Goal: Task Accomplishment & Management: Manage account settings

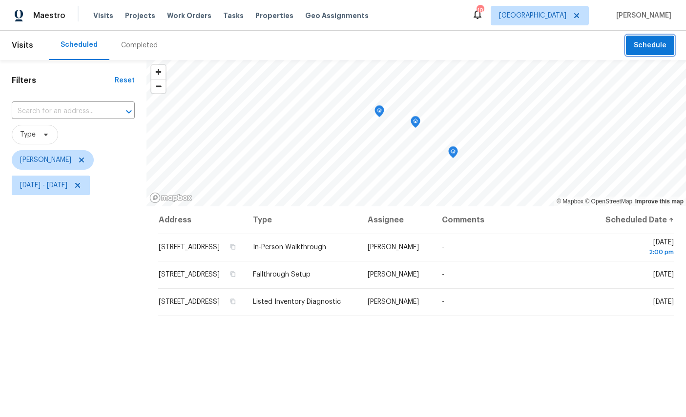
click at [645, 40] on span "Schedule" at bounding box center [650, 46] width 33 height 12
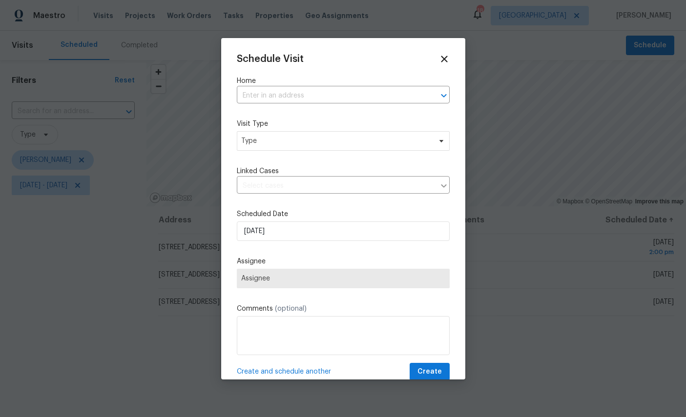
click at [307, 93] on input "text" at bounding box center [330, 95] width 186 height 15
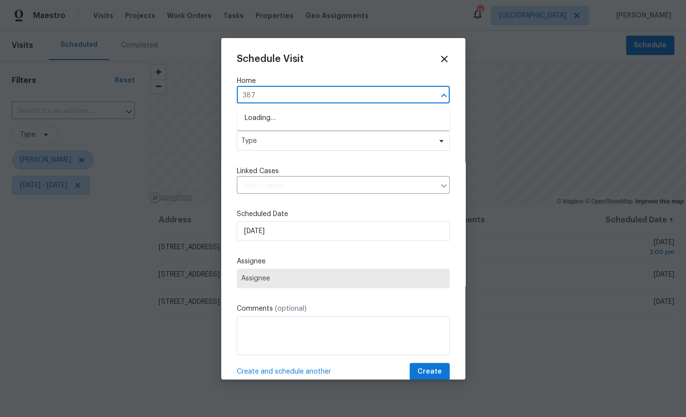
type input "3871"
click at [303, 116] on li "3871 Dalry Dr, Jacksonville, FL 32246" at bounding box center [343, 118] width 213 height 16
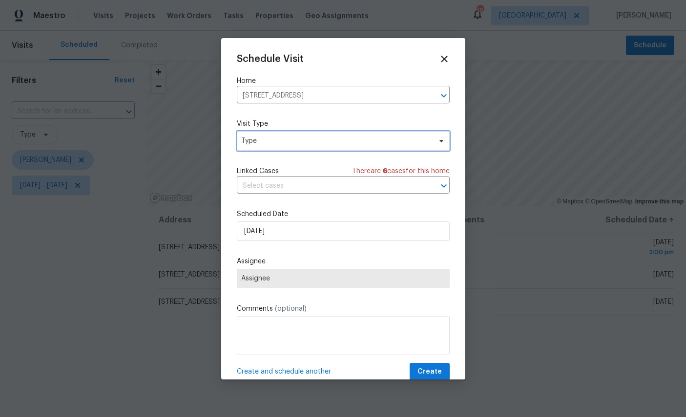
click at [297, 139] on span "Type" at bounding box center [336, 141] width 190 height 10
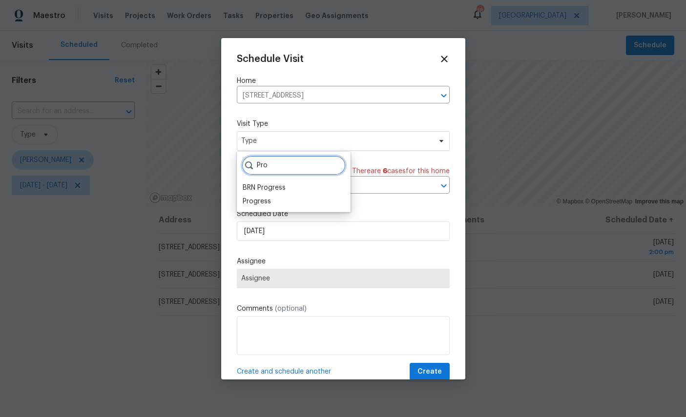
type input "Pro"
click at [247, 210] on div "Pro BRN Progress Progress" at bounding box center [294, 182] width 114 height 61
click at [260, 200] on div "Progress" at bounding box center [257, 202] width 28 height 10
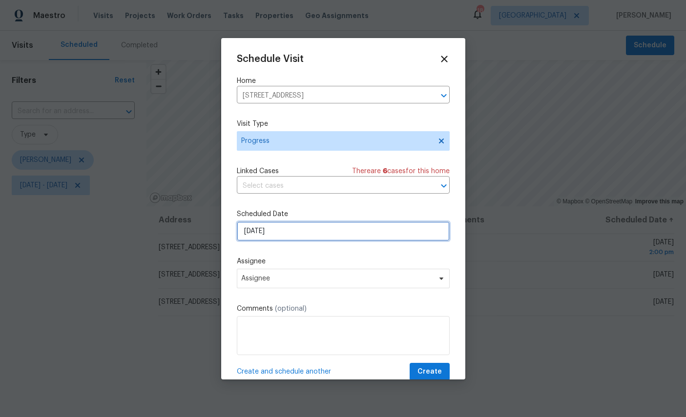
click at [320, 234] on input "9/3/2025" at bounding box center [343, 232] width 213 height 20
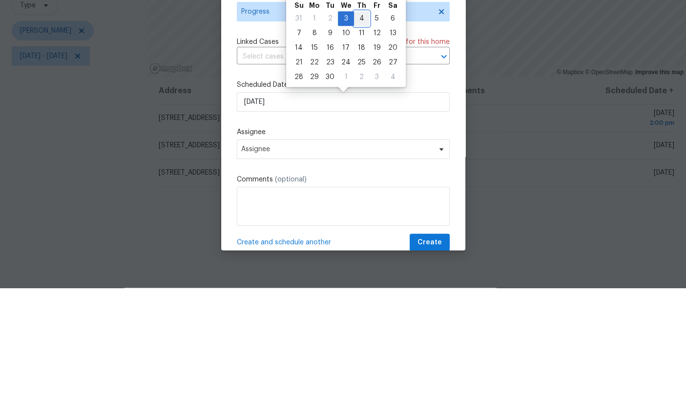
click at [355, 141] on div "4" at bounding box center [361, 148] width 15 height 14
type input "9/4/2025"
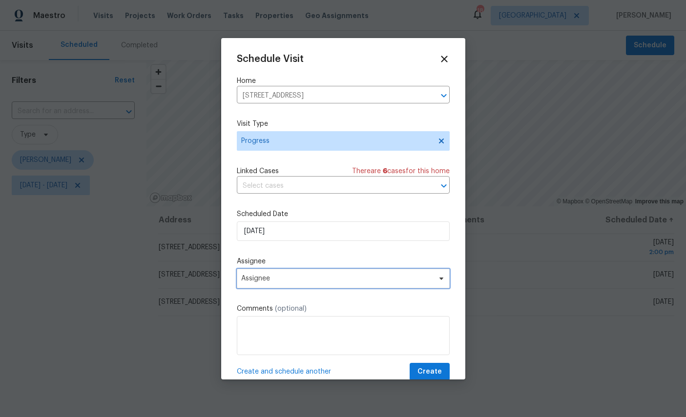
click at [326, 274] on span "Assignee" at bounding box center [343, 279] width 213 height 20
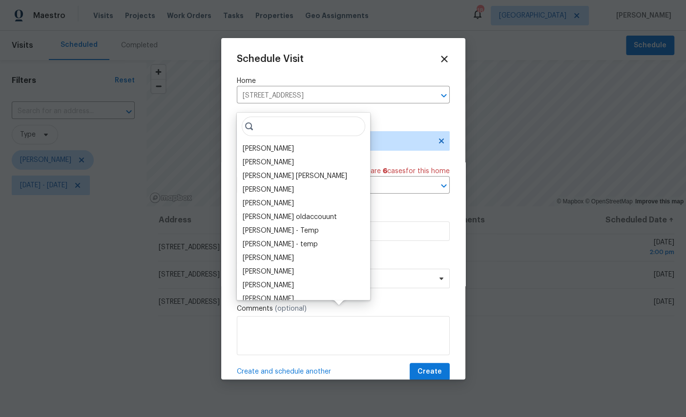
click at [272, 144] on div "[PERSON_NAME]" at bounding box center [268, 149] width 51 height 10
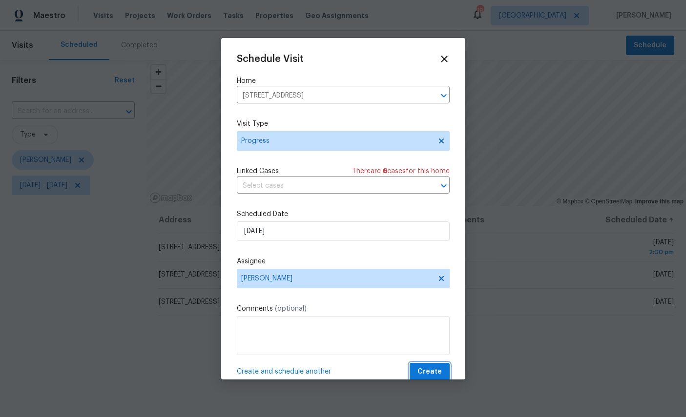
click at [437, 378] on span "Create" at bounding box center [429, 372] width 24 height 12
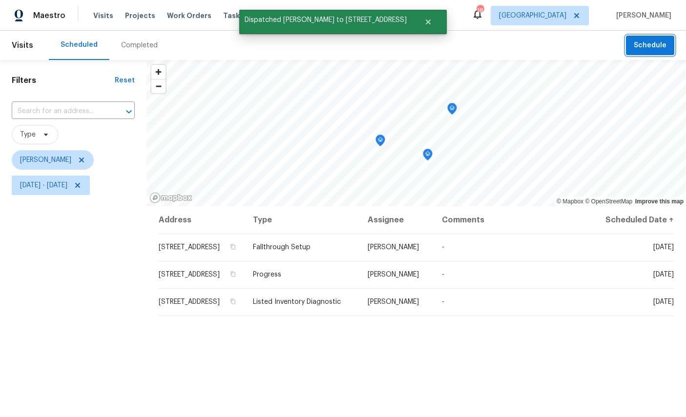
click at [455, 105] on icon "Map marker" at bounding box center [452, 109] width 9 height 11
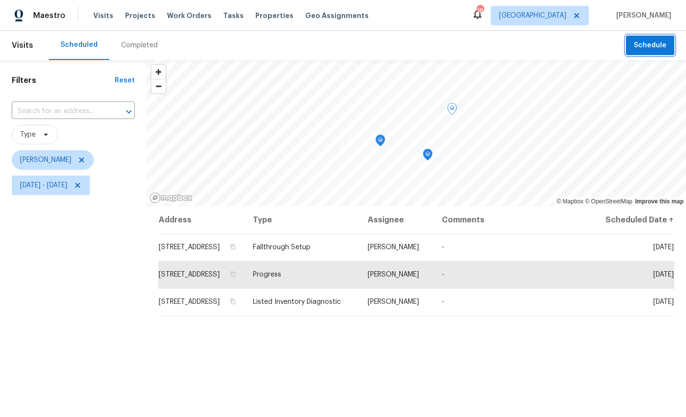
click at [384, 142] on icon "Map marker" at bounding box center [380, 140] width 9 height 11
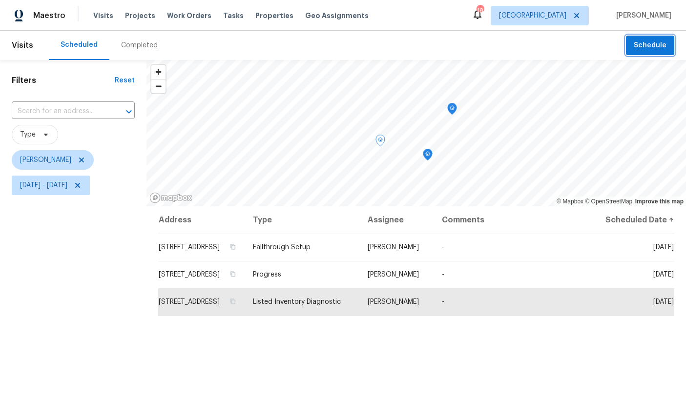
click at [430, 152] on icon "Map marker" at bounding box center [427, 154] width 9 height 11
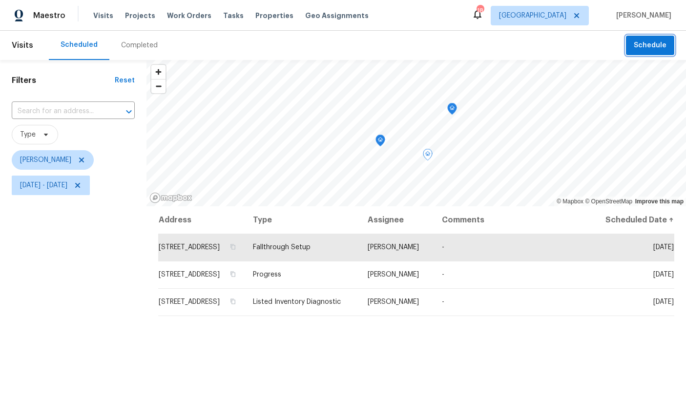
click at [646, 42] on span "Schedule" at bounding box center [650, 46] width 33 height 12
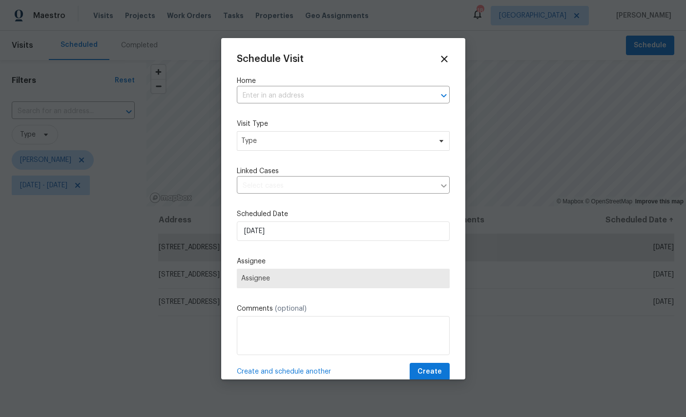
click at [321, 88] on input "text" at bounding box center [330, 95] width 186 height 15
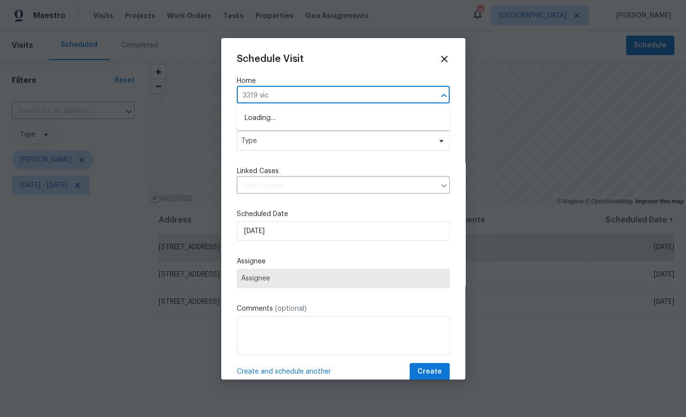
type input "3319 vict"
click at [297, 123] on li "3319 Victoria Ct E, Jacksonville, FL 32216" at bounding box center [343, 118] width 213 height 16
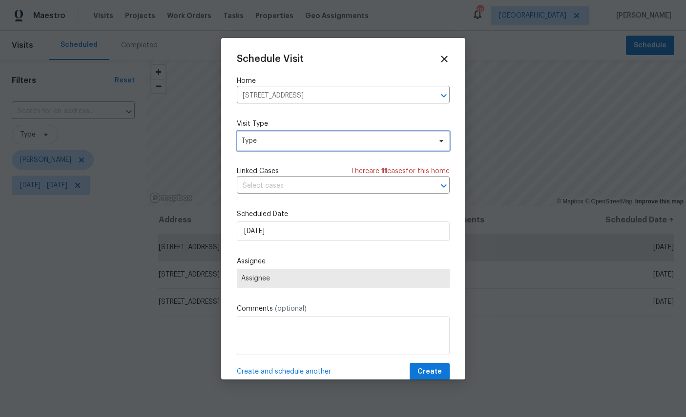
click at [309, 139] on span "Type" at bounding box center [336, 141] width 190 height 10
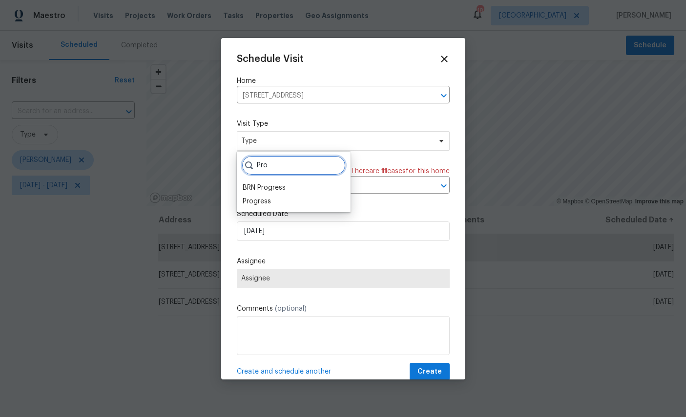
type input "Pro"
click at [254, 198] on div "Progress" at bounding box center [257, 202] width 28 height 10
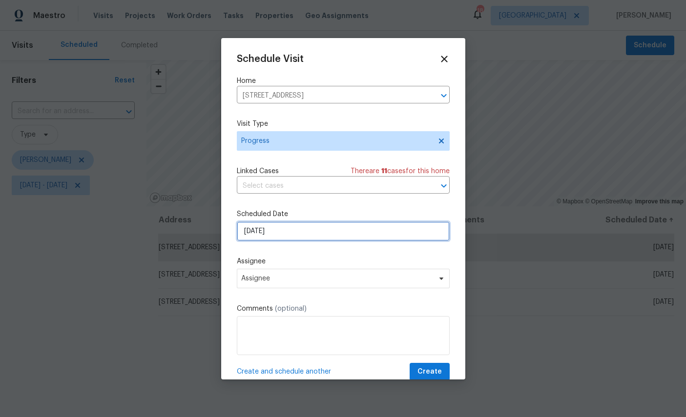
click at [312, 237] on input "9/3/2025" at bounding box center [343, 232] width 213 height 20
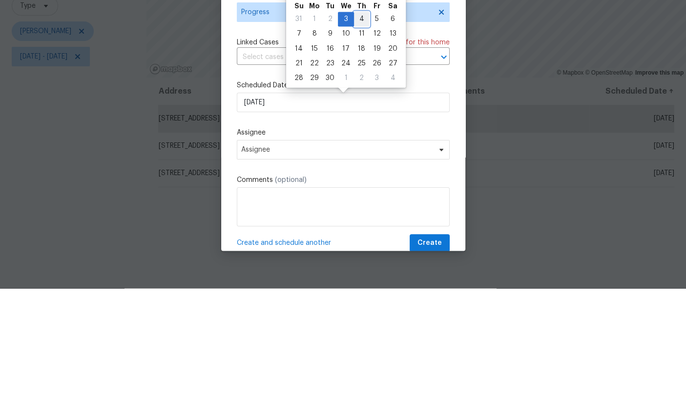
click at [357, 141] on div "4" at bounding box center [361, 148] width 15 height 14
type input "9/4/2025"
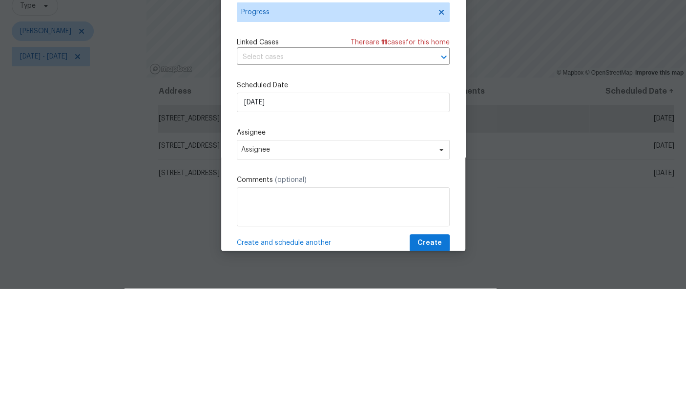
scroll to position [37, 0]
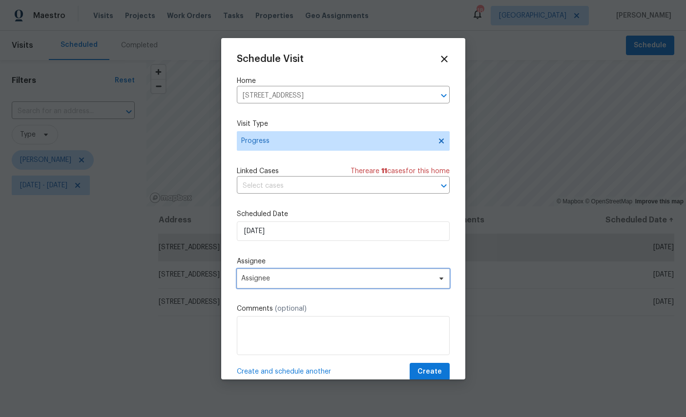
click at [328, 276] on span "Assignee" at bounding box center [343, 279] width 213 height 20
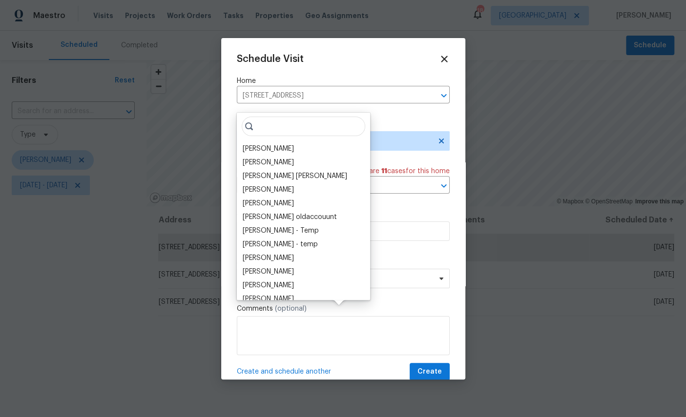
click at [267, 144] on div "[PERSON_NAME]" at bounding box center [268, 149] width 51 height 10
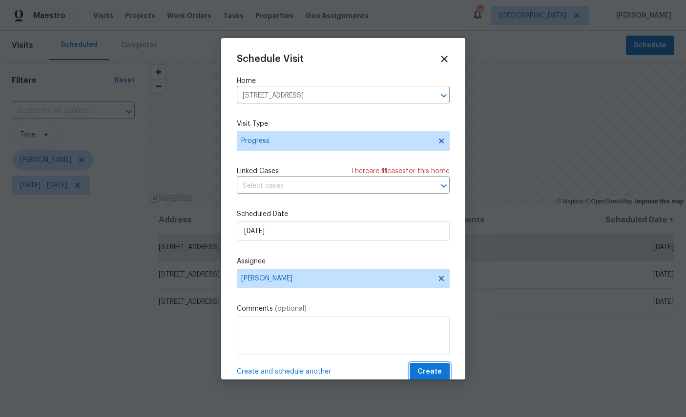
click at [442, 370] on button "Create" at bounding box center [430, 372] width 40 height 18
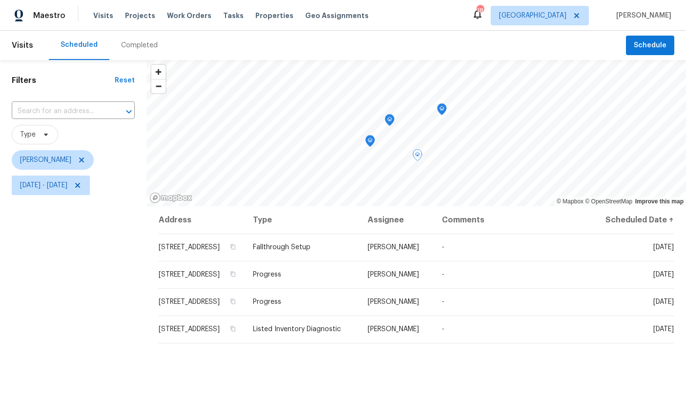
click at [444, 105] on icon "Map marker" at bounding box center [441, 109] width 9 height 11
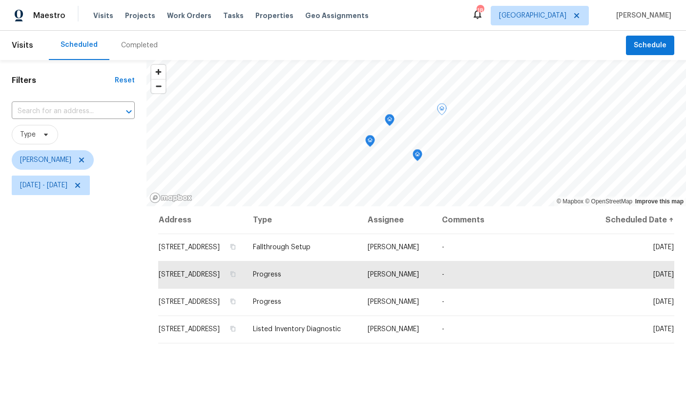
click at [391, 114] on icon "Map marker" at bounding box center [390, 120] width 10 height 12
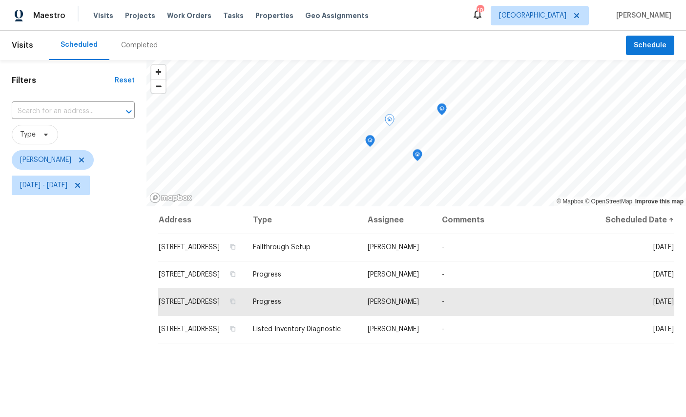
click at [367, 137] on icon "Map marker" at bounding box center [370, 141] width 9 height 11
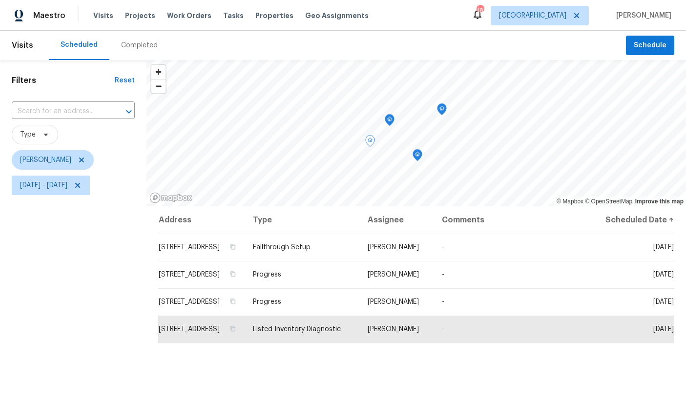
click at [416, 153] on icon "Map marker" at bounding box center [417, 155] width 9 height 11
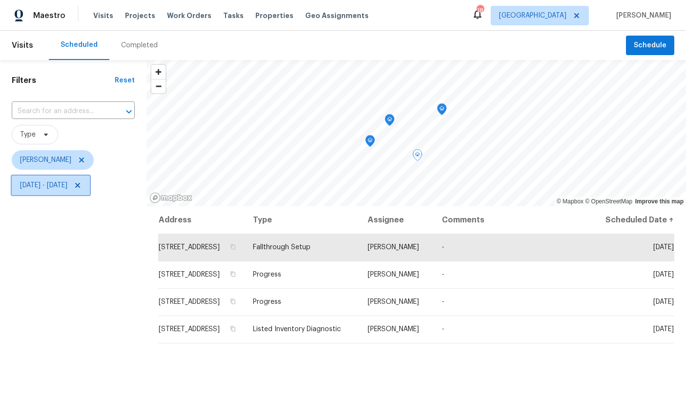
click at [90, 194] on span "Mon, Sep 01 - Thu, Sep 04" at bounding box center [51, 186] width 78 height 20
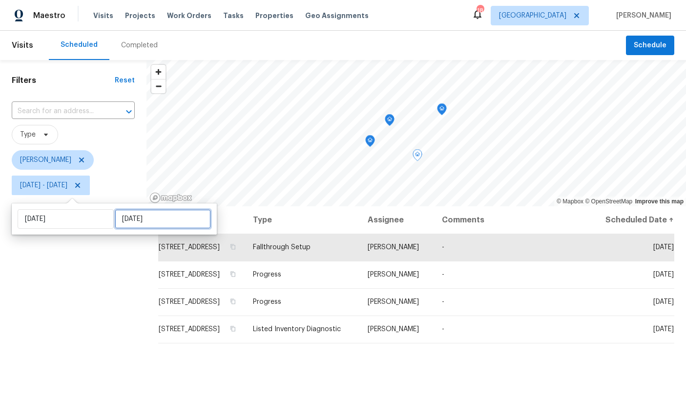
click at [148, 226] on input "Thu, Sep 04" at bounding box center [163, 219] width 96 height 20
select select "8"
select select "2025"
select select "9"
select select "2025"
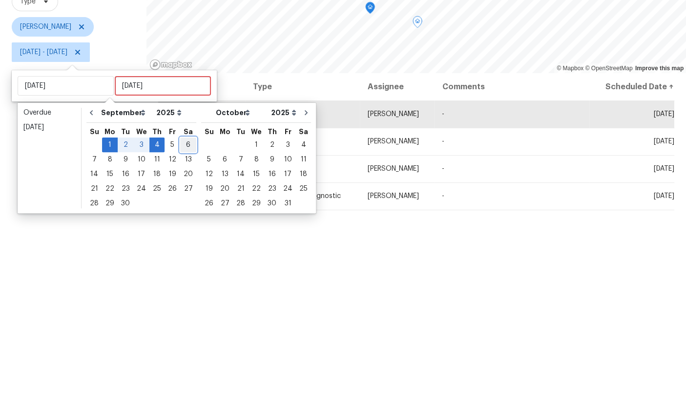
click at [180, 271] on div "6" at bounding box center [188, 278] width 16 height 14
type input "Sat, Sep 06"
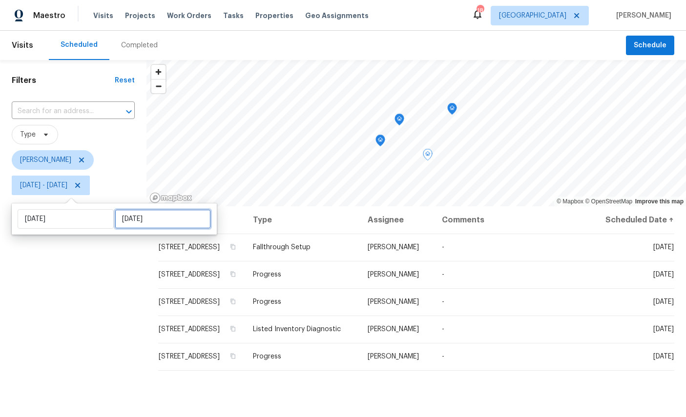
click at [130, 228] on input "Sat, Sep 06" at bounding box center [163, 219] width 96 height 20
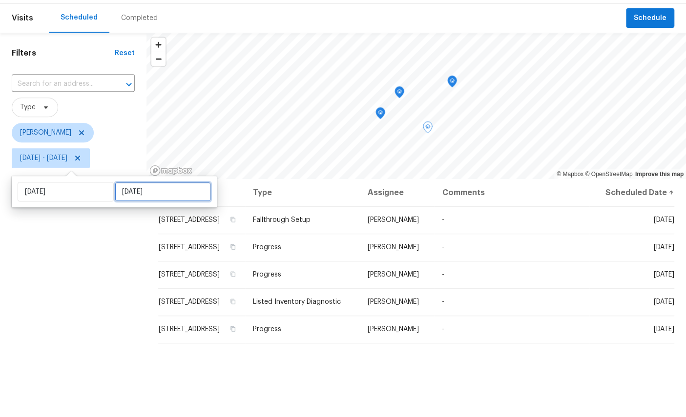
select select "8"
select select "2025"
select select "9"
select select "2025"
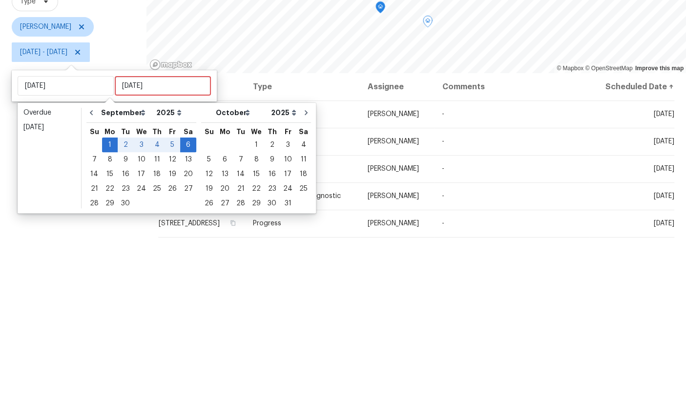
scroll to position [37, 0]
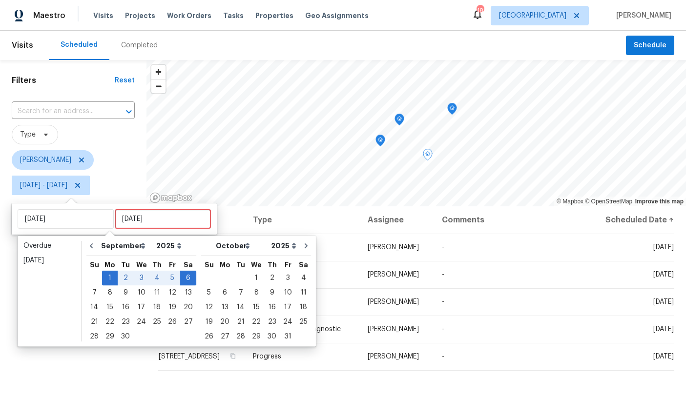
click at [66, 363] on div "Filters Reset ​ Type William Sparks Mon, Sep 01 - Sat, Sep 06" at bounding box center [73, 300] width 146 height 480
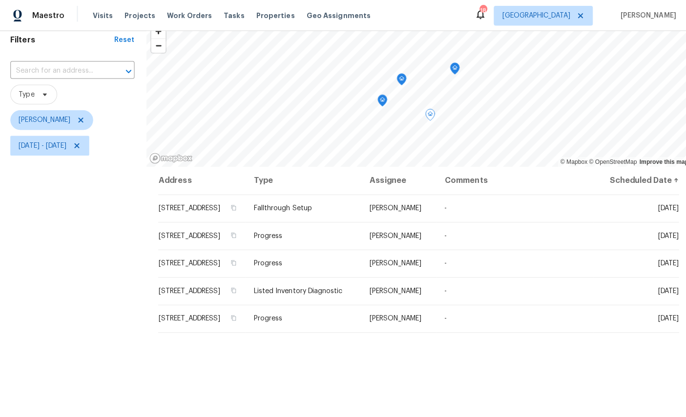
scroll to position [83, 0]
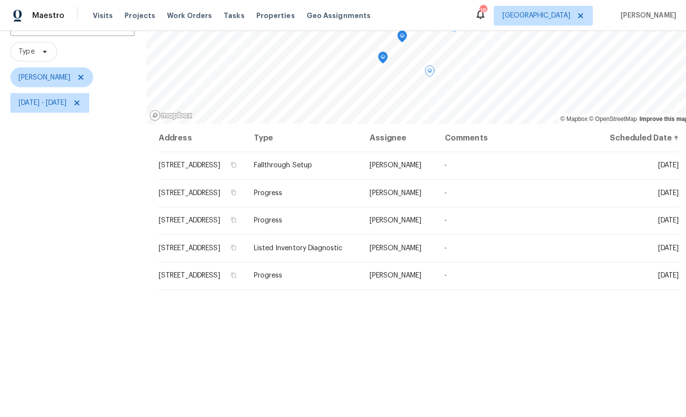
click at [0, 0] on icon at bounding box center [0, 0] width 0 height 0
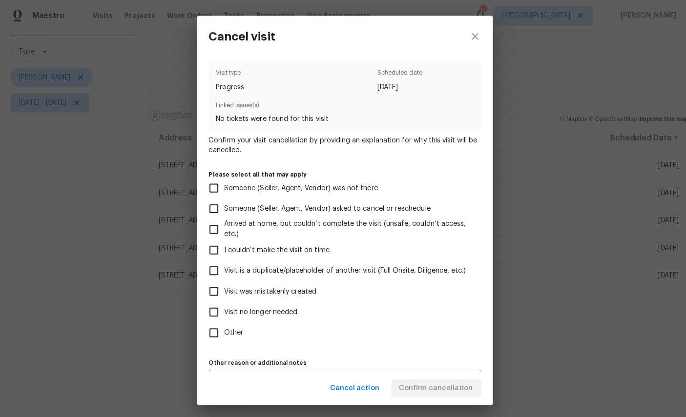
click at [274, 315] on span "Visit no longer needed" at bounding box center [260, 310] width 73 height 10
click at [224, 315] on input "Visit no longer needed" at bounding box center [213, 309] width 21 height 21
checkbox input "true"
click at [293, 294] on span "Visit was mistakenly created" at bounding box center [270, 289] width 92 height 10
click at [224, 295] on input "Visit was mistakenly created" at bounding box center [213, 289] width 21 height 21
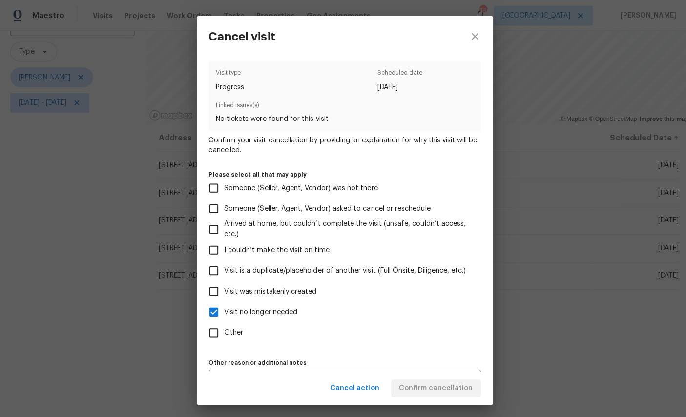
checkbox input "true"
click at [272, 312] on span "Visit no longer needed" at bounding box center [260, 310] width 73 height 10
click at [224, 312] on input "Visit no longer needed" at bounding box center [213, 309] width 21 height 21
checkbox input "false"
click at [439, 386] on span "Confirm cancellation" at bounding box center [433, 385] width 73 height 12
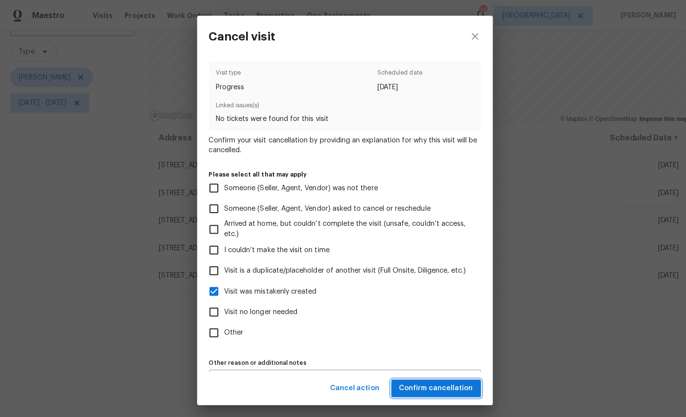
scroll to position [0, 0]
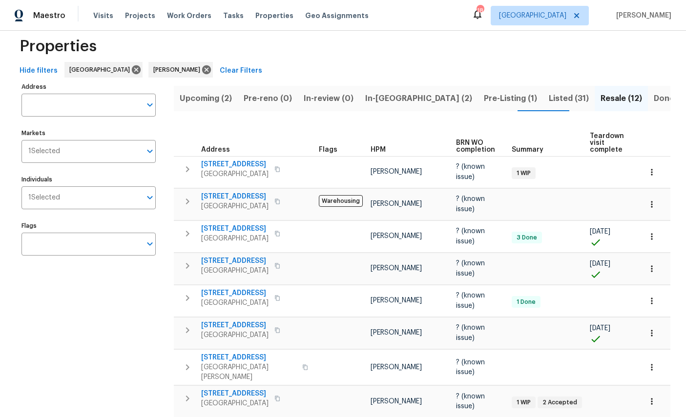
scroll to position [0, 13]
click at [368, 92] on span "In-reno (2)" at bounding box center [405, 99] width 107 height 14
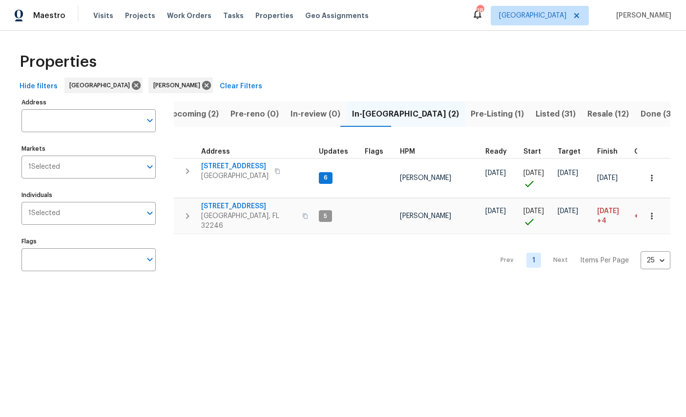
click at [230, 202] on span "3871 Dalry Dr" at bounding box center [248, 207] width 95 height 10
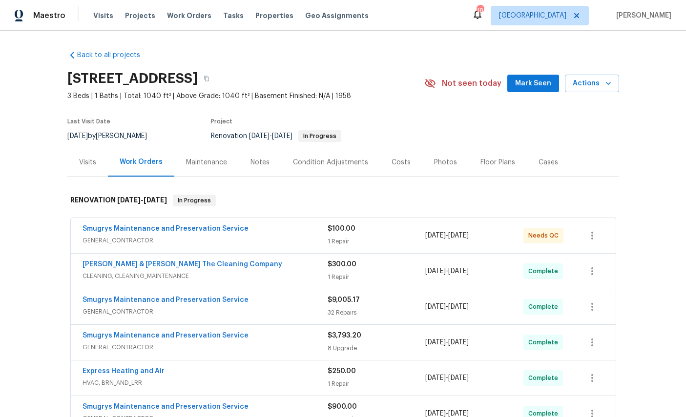
click at [104, 228] on link "Smugrys Maintenance and Preservation Service" at bounding box center [166, 229] width 166 height 7
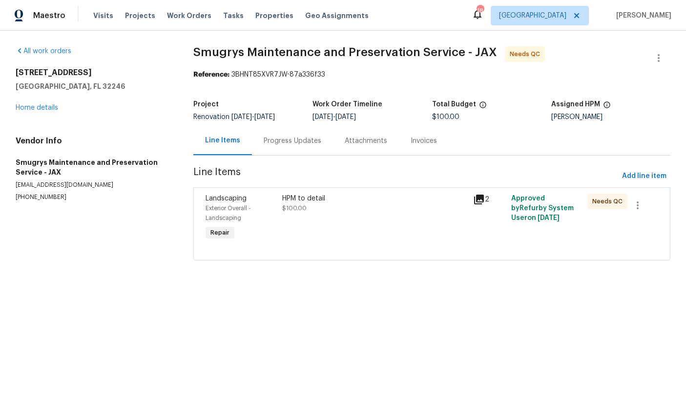
click at [215, 201] on span "Landscaping" at bounding box center [226, 198] width 41 height 7
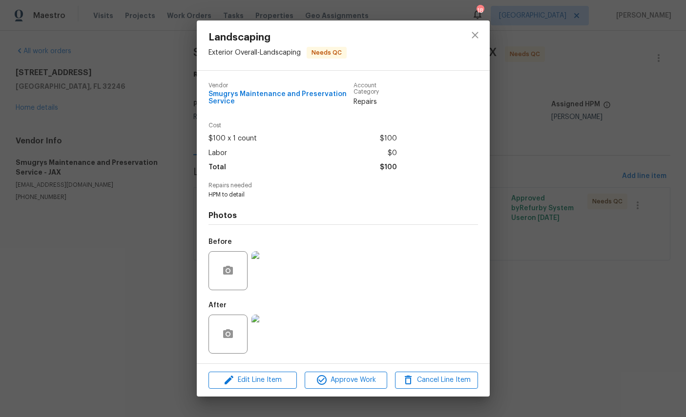
click at [268, 345] on img at bounding box center [270, 334] width 39 height 39
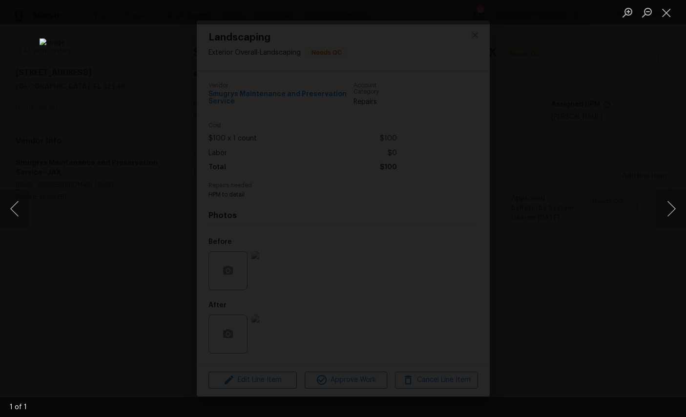
click at [669, 13] on button "Close lightbox" at bounding box center [667, 12] width 20 height 17
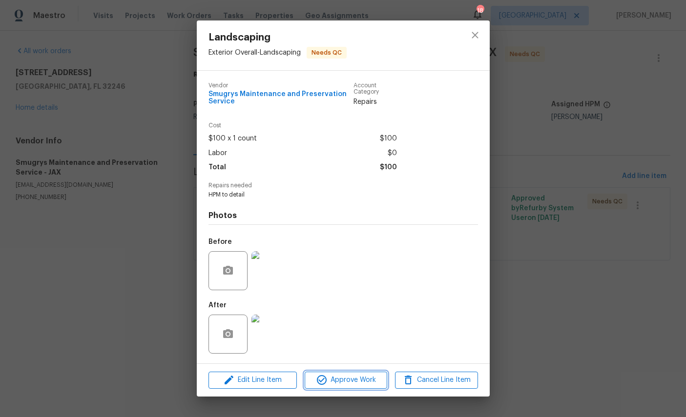
click at [353, 383] on span "Approve Work" at bounding box center [346, 381] width 77 height 12
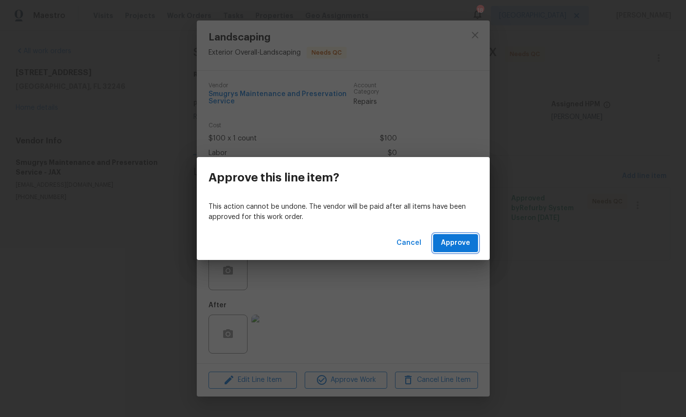
click at [458, 241] on span "Approve" at bounding box center [455, 243] width 29 height 12
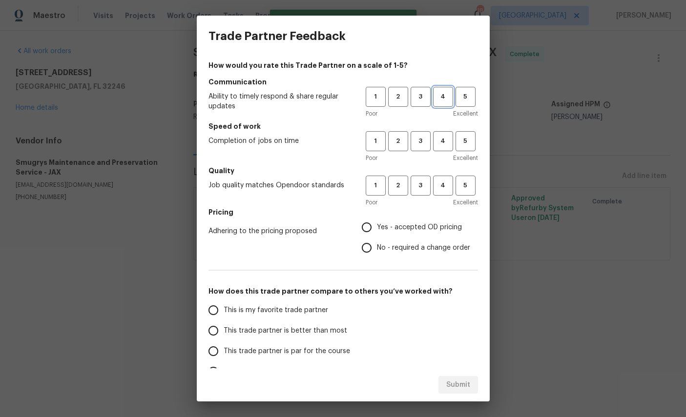
click at [438, 95] on span "4" at bounding box center [443, 96] width 18 height 11
click at [442, 144] on span "4" at bounding box center [443, 141] width 18 height 11
click at [446, 188] on span "4" at bounding box center [443, 185] width 18 height 11
click at [414, 229] on span "Yes - accepted OD pricing" at bounding box center [419, 228] width 85 height 10
click at [377, 229] on input "Yes - accepted OD pricing" at bounding box center [366, 227] width 21 height 21
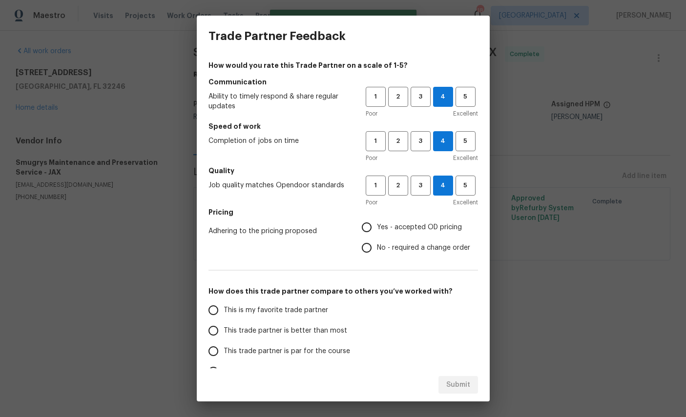
radio input "true"
click at [261, 312] on span "This is my favorite trade partner" at bounding box center [276, 311] width 104 height 10
click at [224, 312] on input "This is my favorite trade partner" at bounding box center [213, 310] width 21 height 21
click at [459, 384] on span "Submit" at bounding box center [458, 385] width 24 height 12
radio input "true"
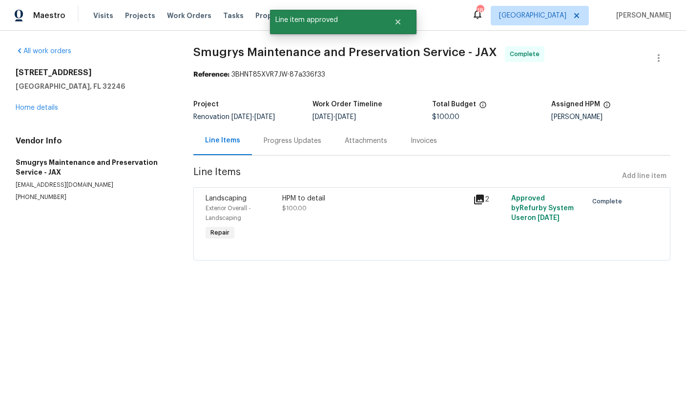
radio input "false"
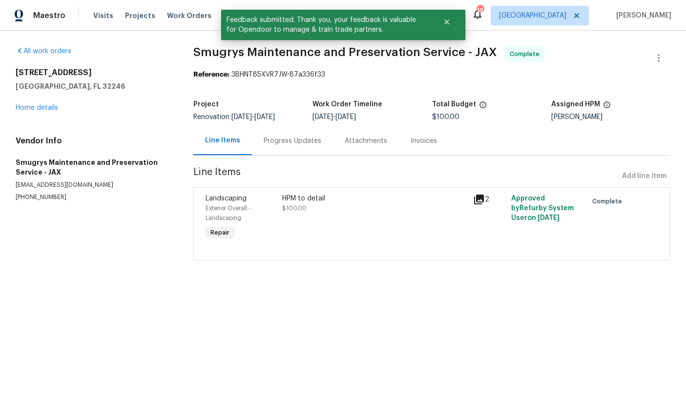
click at [39, 108] on link "Home details" at bounding box center [37, 107] width 42 height 7
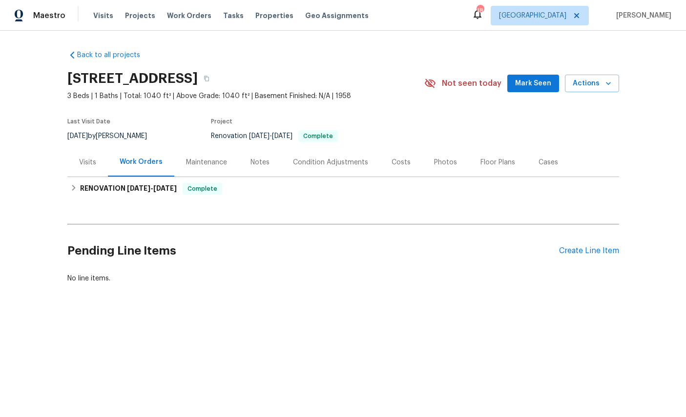
click at [83, 160] on div "Visits" at bounding box center [87, 163] width 17 height 10
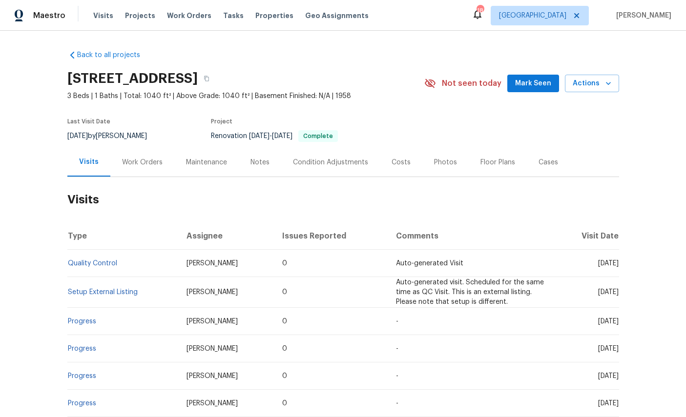
click at [536, 82] on span "Mark Seen" at bounding box center [533, 84] width 36 height 12
click at [586, 78] on span "Actions" at bounding box center [592, 84] width 39 height 12
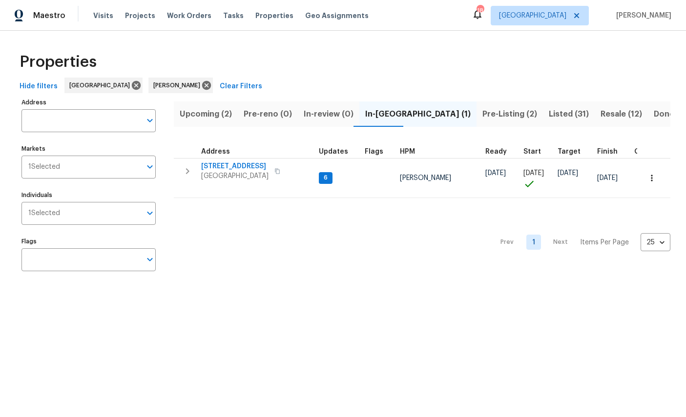
click at [211, 116] on span "Upcoming (2)" at bounding box center [206, 114] width 52 height 14
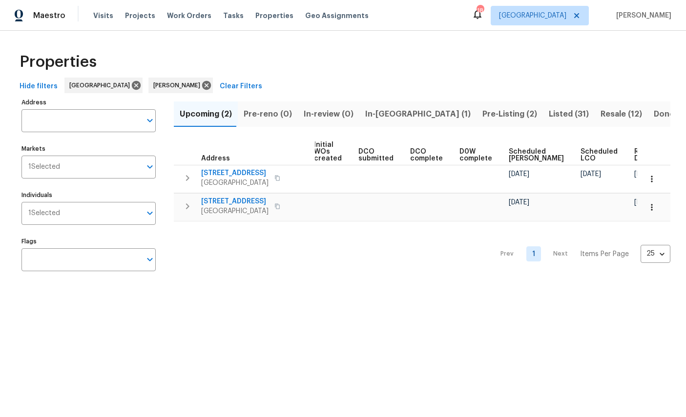
scroll to position [0, 125]
